Goal: Information Seeking & Learning: Learn about a topic

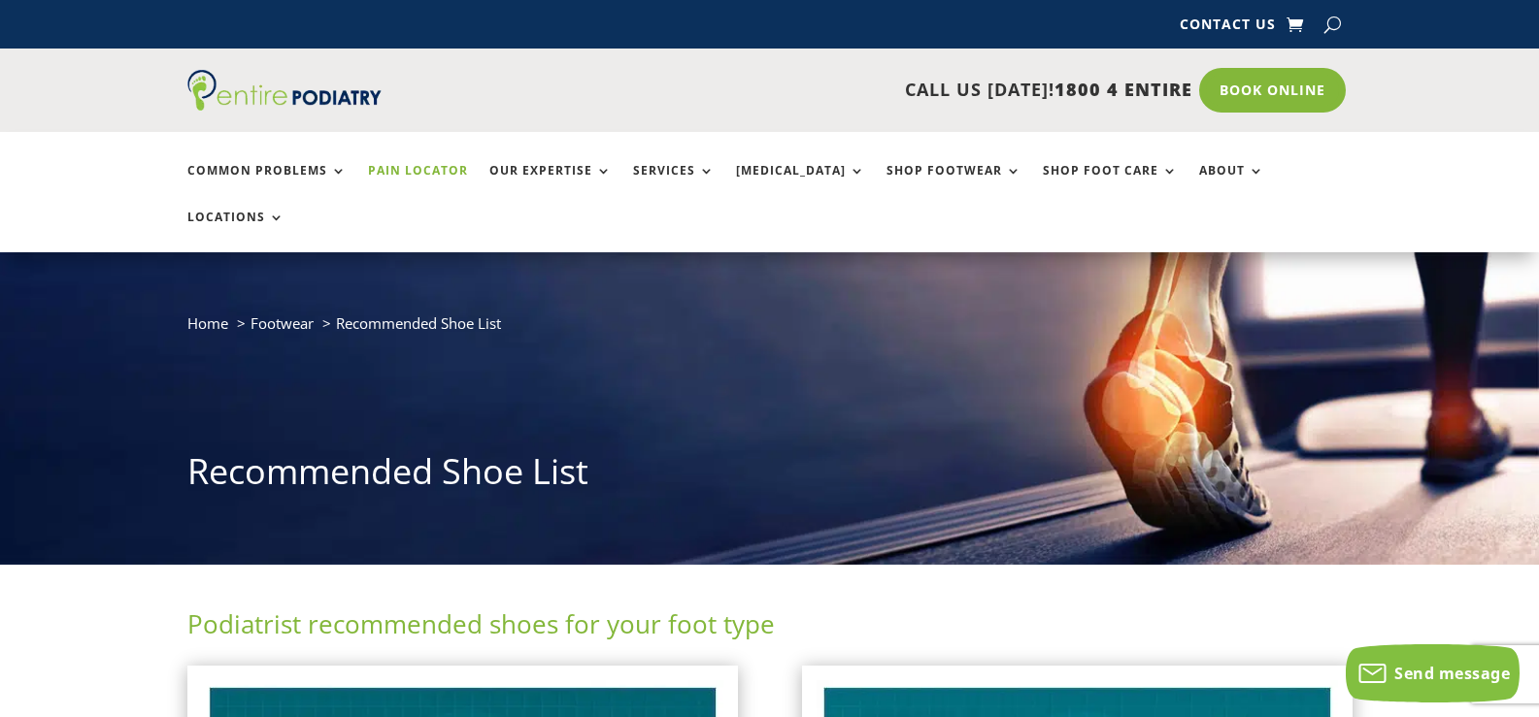
click at [423, 175] on link "Pain Locator" at bounding box center [418, 185] width 100 height 42
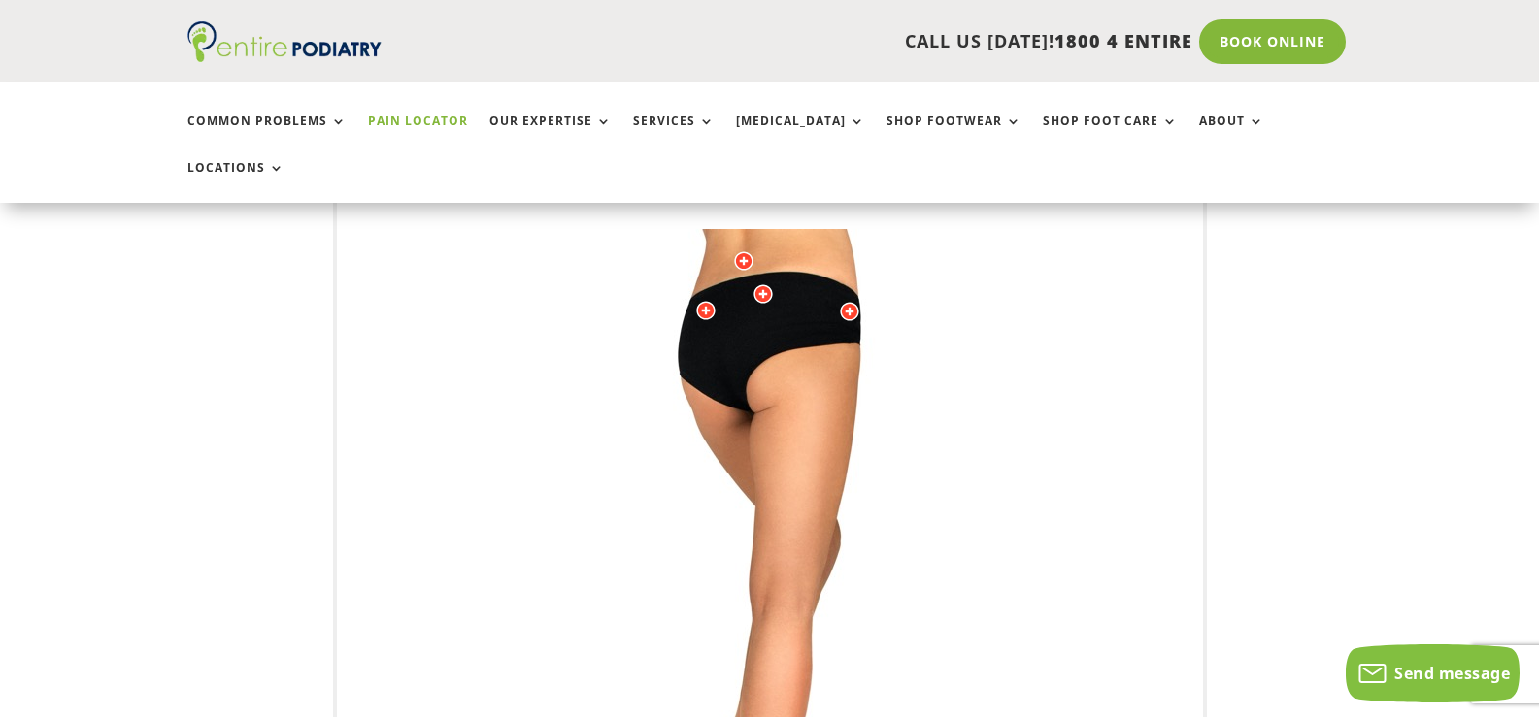
scroll to position [243, 0]
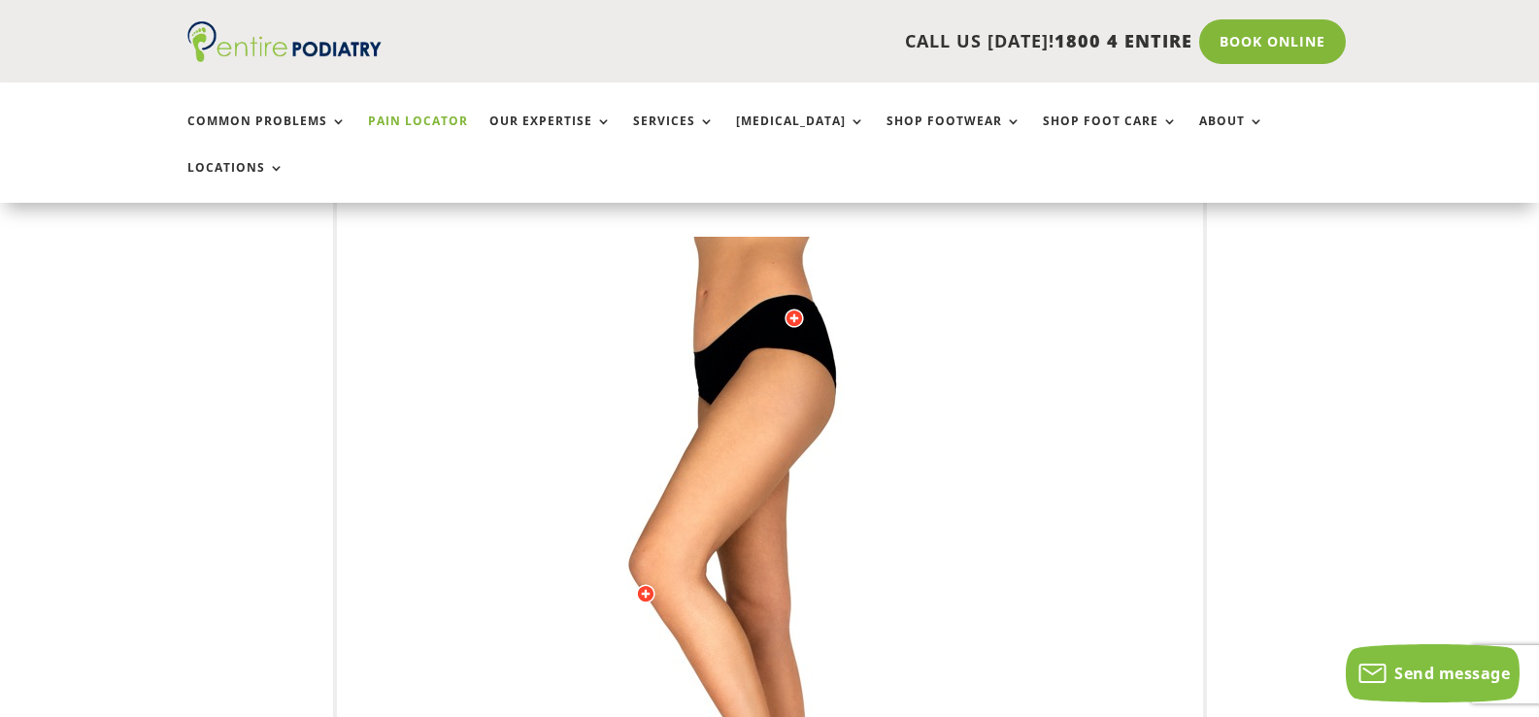
drag, startPoint x: 835, startPoint y: 271, endPoint x: 697, endPoint y: 272, distance: 137.8
click at [831, 271] on img at bounding box center [770, 625] width 536 height 777
click at [793, 309] on div at bounding box center [793, 318] width 19 height 19
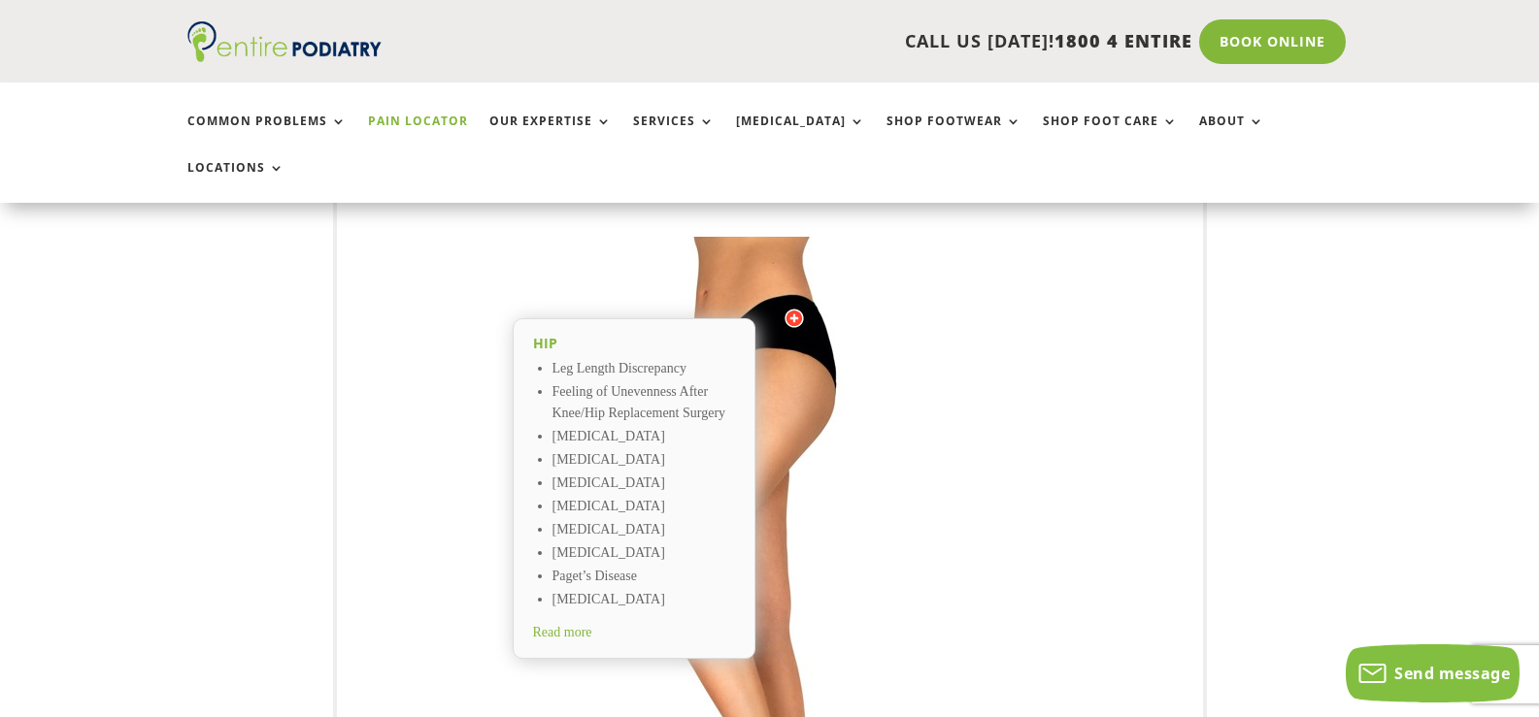
click at [584, 625] on span "Read more" at bounding box center [562, 632] width 59 height 15
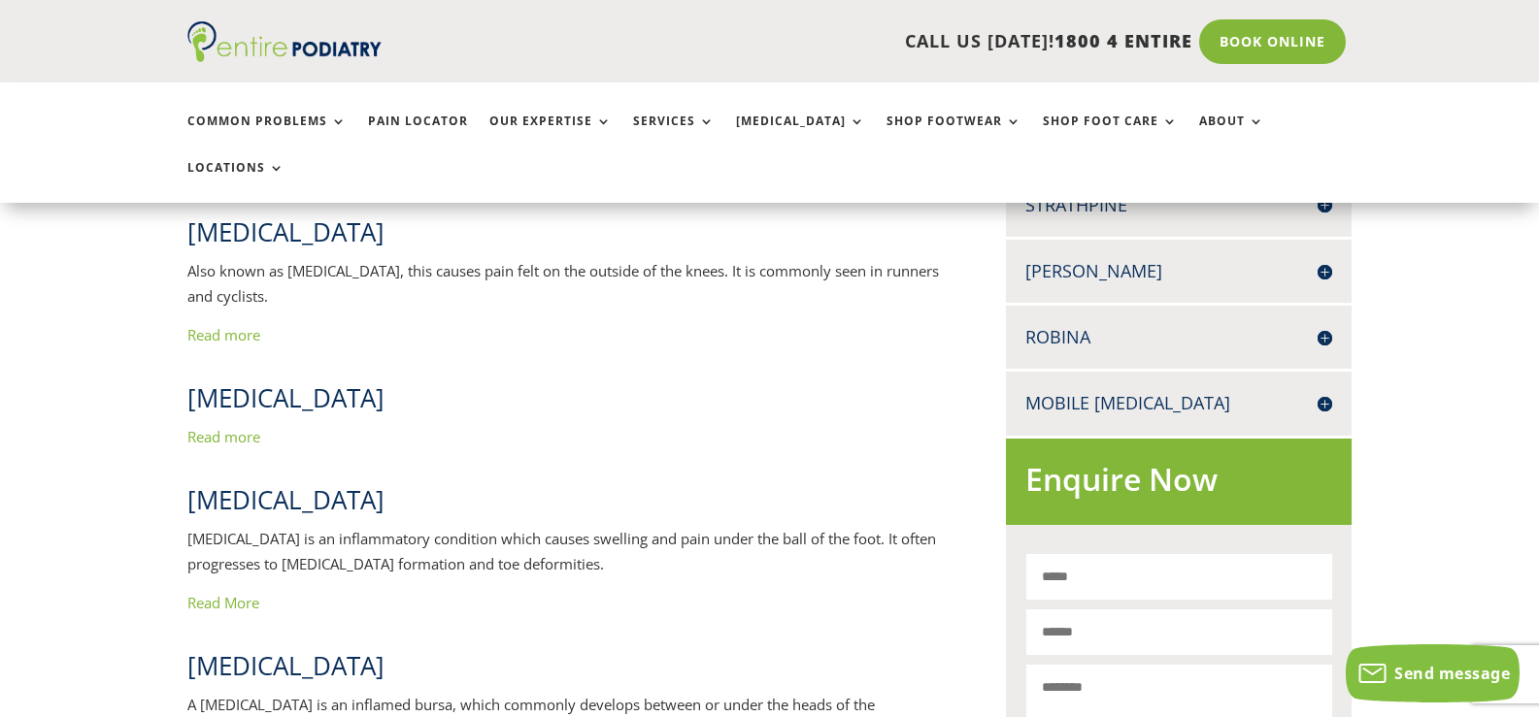
scroll to position [982, 0]
